Goal: Transaction & Acquisition: Purchase product/service

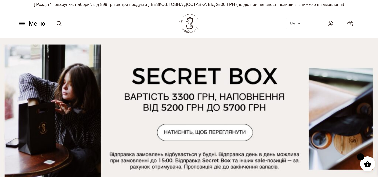
click at [23, 25] on icon at bounding box center [22, 23] width 8 height 5
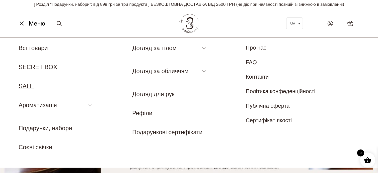
click at [27, 87] on link "SALE" at bounding box center [26, 86] width 15 height 7
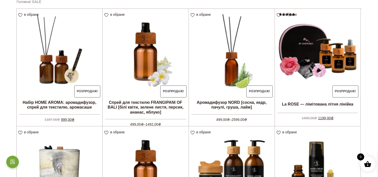
scroll to position [100, 0]
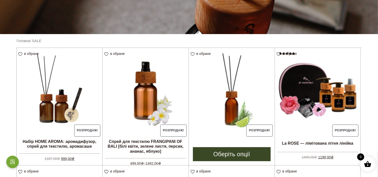
click at [233, 112] on img at bounding box center [232, 91] width 86 height 86
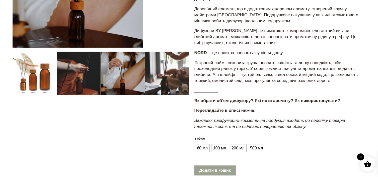
scroll to position [125, 0]
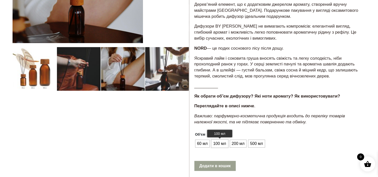
click at [215, 145] on span "100 мл" at bounding box center [219, 144] width 15 height 8
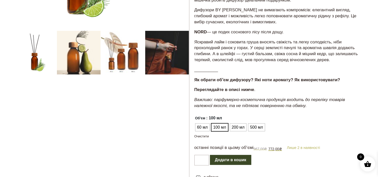
scroll to position [151, 0]
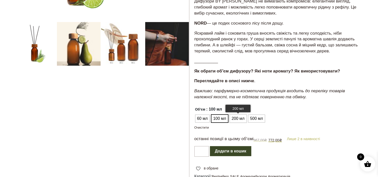
click at [236, 118] on span "200 мл" at bounding box center [238, 119] width 15 height 8
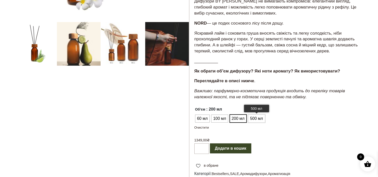
click at [260, 119] on span "500 мл" at bounding box center [256, 119] width 15 height 8
click at [244, 119] on span "200 мл" at bounding box center [238, 119] width 15 height 8
click at [207, 119] on span "60 мл" at bounding box center [202, 119] width 13 height 8
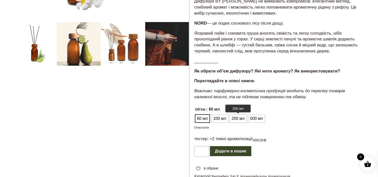
click at [232, 118] on span "200 мл" at bounding box center [238, 119] width 15 height 8
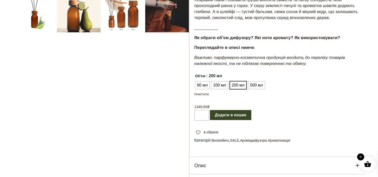
scroll to position [226, 0]
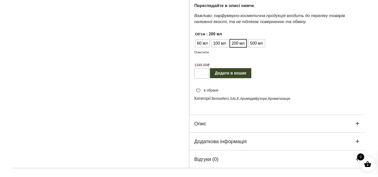
click at [239, 122] on div "Опис" at bounding box center [277, 124] width 176 height 18
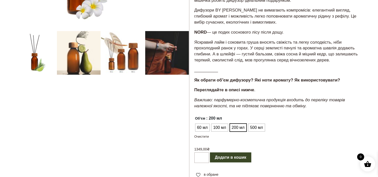
scroll to position [151, 0]
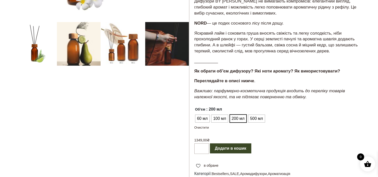
click at [247, 147] on button "Додати в кошик" at bounding box center [230, 148] width 41 height 10
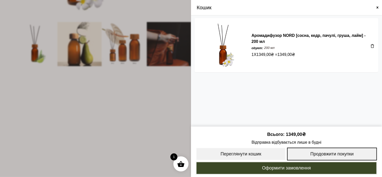
click at [317, 153] on link "Продовжити покупки" at bounding box center [332, 154] width 90 height 13
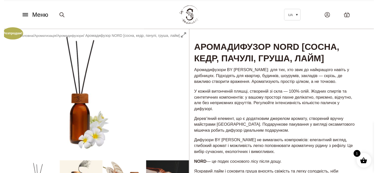
scroll to position [0, 0]
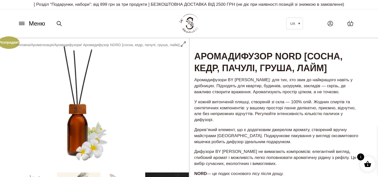
click at [26, 24] on button "Меню" at bounding box center [31, 24] width 30 height 10
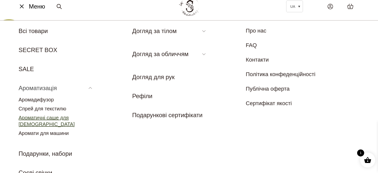
scroll to position [25, 0]
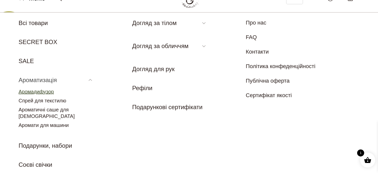
click at [48, 93] on link "Аромадифузор" at bounding box center [36, 92] width 35 height 6
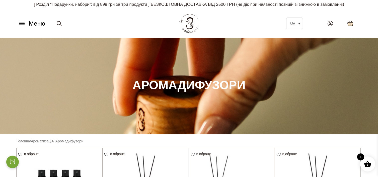
click at [353, 23] on icon at bounding box center [350, 24] width 7 height 6
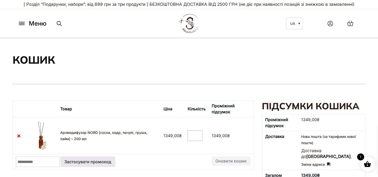
click at [19, 23] on icon at bounding box center [22, 23] width 8 height 5
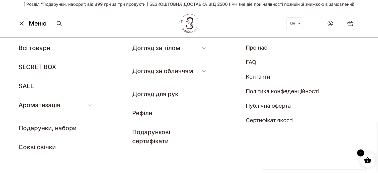
click at [22, 21] on icon at bounding box center [22, 23] width 8 height 5
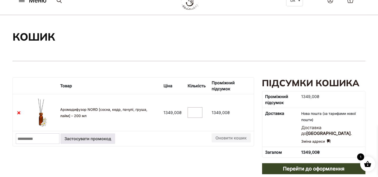
scroll to position [75, 0]
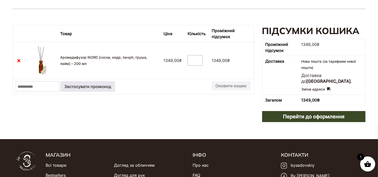
click at [312, 76] on p "Доставка до Чернігівська область ." at bounding box center [331, 79] width 61 height 12
click at [327, 89] on link "Зміна адреси" at bounding box center [315, 89] width 29 height 6
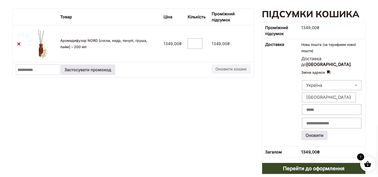
scroll to position [100, 0]
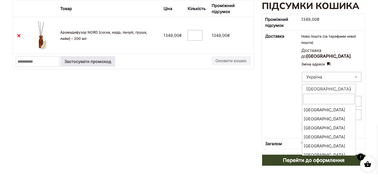
click at [321, 89] on span "Чернігівська область" at bounding box center [328, 89] width 53 height 7
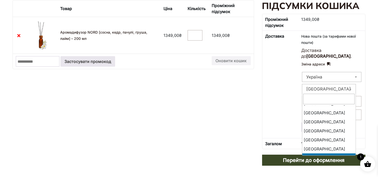
scroll to position [142, 0]
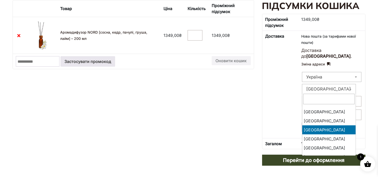
select select "****"
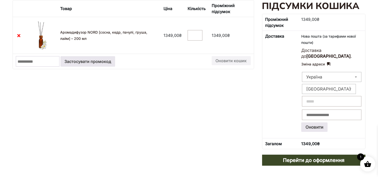
click at [322, 104] on input "Місто: *" at bounding box center [331, 101] width 59 height 11
type input "**********"
click at [334, 114] on input "Поштовий індекс: *" at bounding box center [331, 115] width 59 height 11
type input "*****"
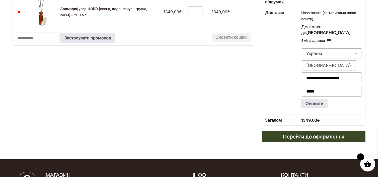
scroll to position [151, 0]
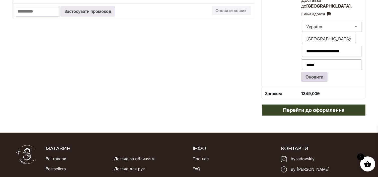
click at [316, 76] on button "Оновити" at bounding box center [314, 77] width 26 height 10
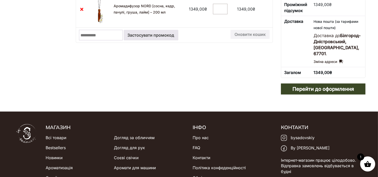
scroll to position [87, 0]
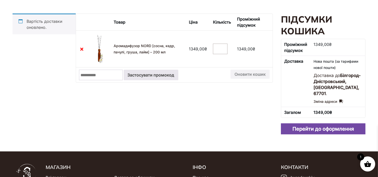
click at [336, 127] on link "Перейти до оформлення" at bounding box center [323, 128] width 85 height 11
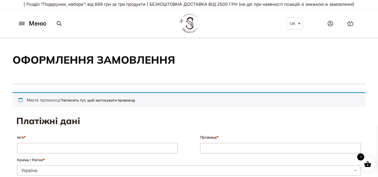
select select "****"
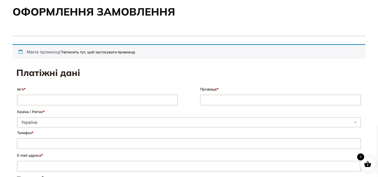
scroll to position [98, 0]
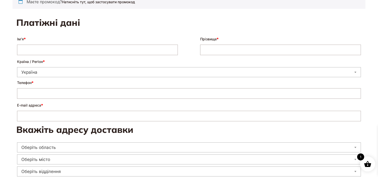
click at [54, 51] on input "Ім’я *" at bounding box center [97, 50] width 161 height 11
type input "******"
type input "**********"
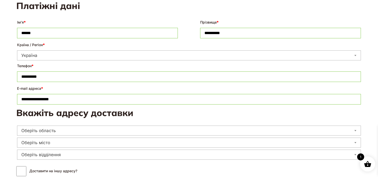
scroll to position [174, 0]
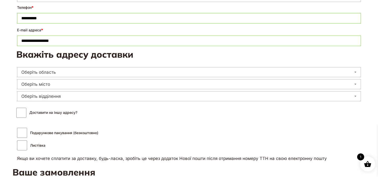
click at [63, 71] on span "Оберіть область" at bounding box center [188, 72] width 343 height 7
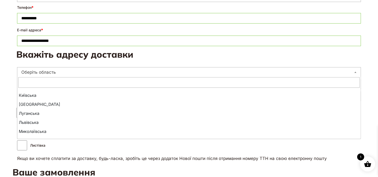
scroll to position [125, 0]
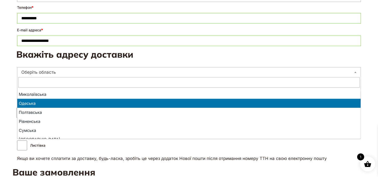
select select "**********"
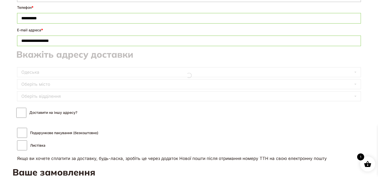
click at [62, 86] on div "**********" at bounding box center [188, 75] width 345 height 55
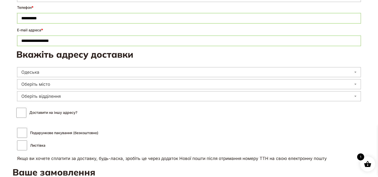
click at [62, 86] on span "Оберіть місто" at bounding box center [188, 84] width 343 height 7
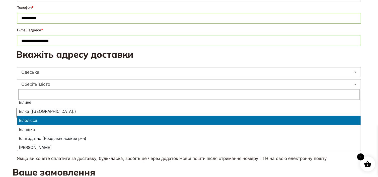
scroll to position [276, 0]
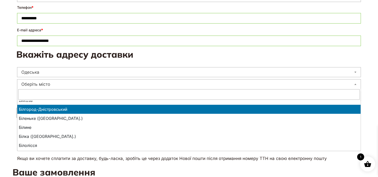
select select "**********"
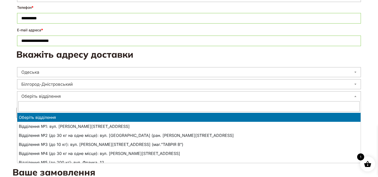
click at [62, 97] on span "Оберіть відділення" at bounding box center [188, 96] width 343 height 7
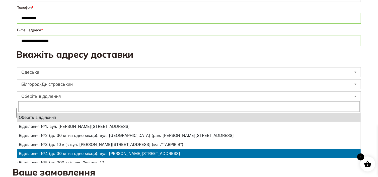
scroll to position [25, 0]
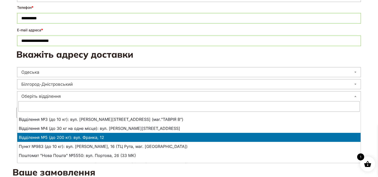
select select "**********"
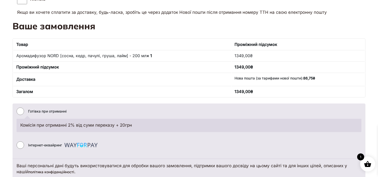
scroll to position [349, 0]
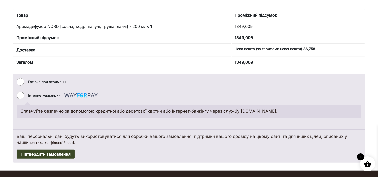
click at [64, 152] on button "Підтвердити замовлення" at bounding box center [46, 154] width 58 height 9
